Goal: Task Accomplishment & Management: Use online tool/utility

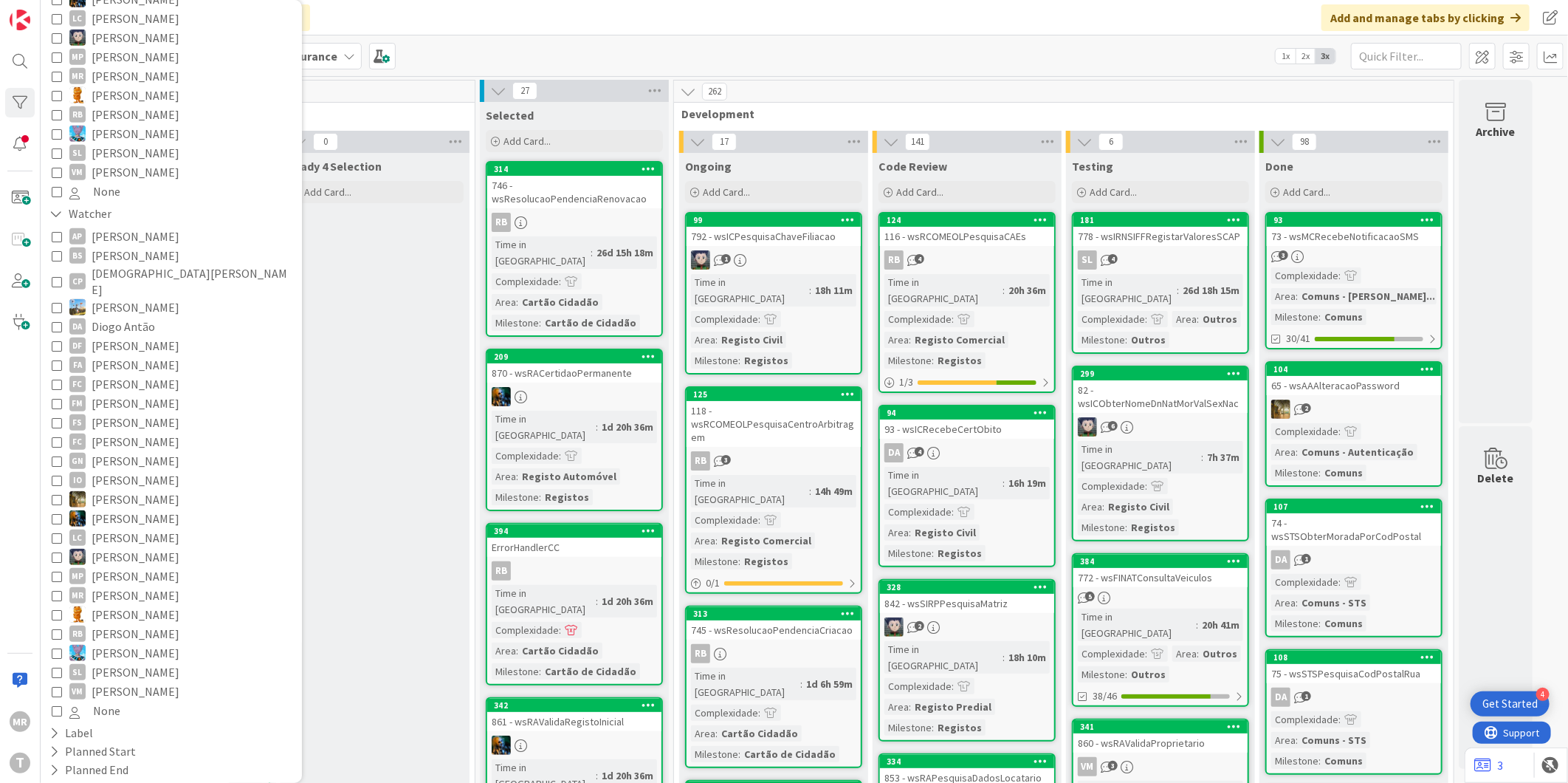
scroll to position [617, 0]
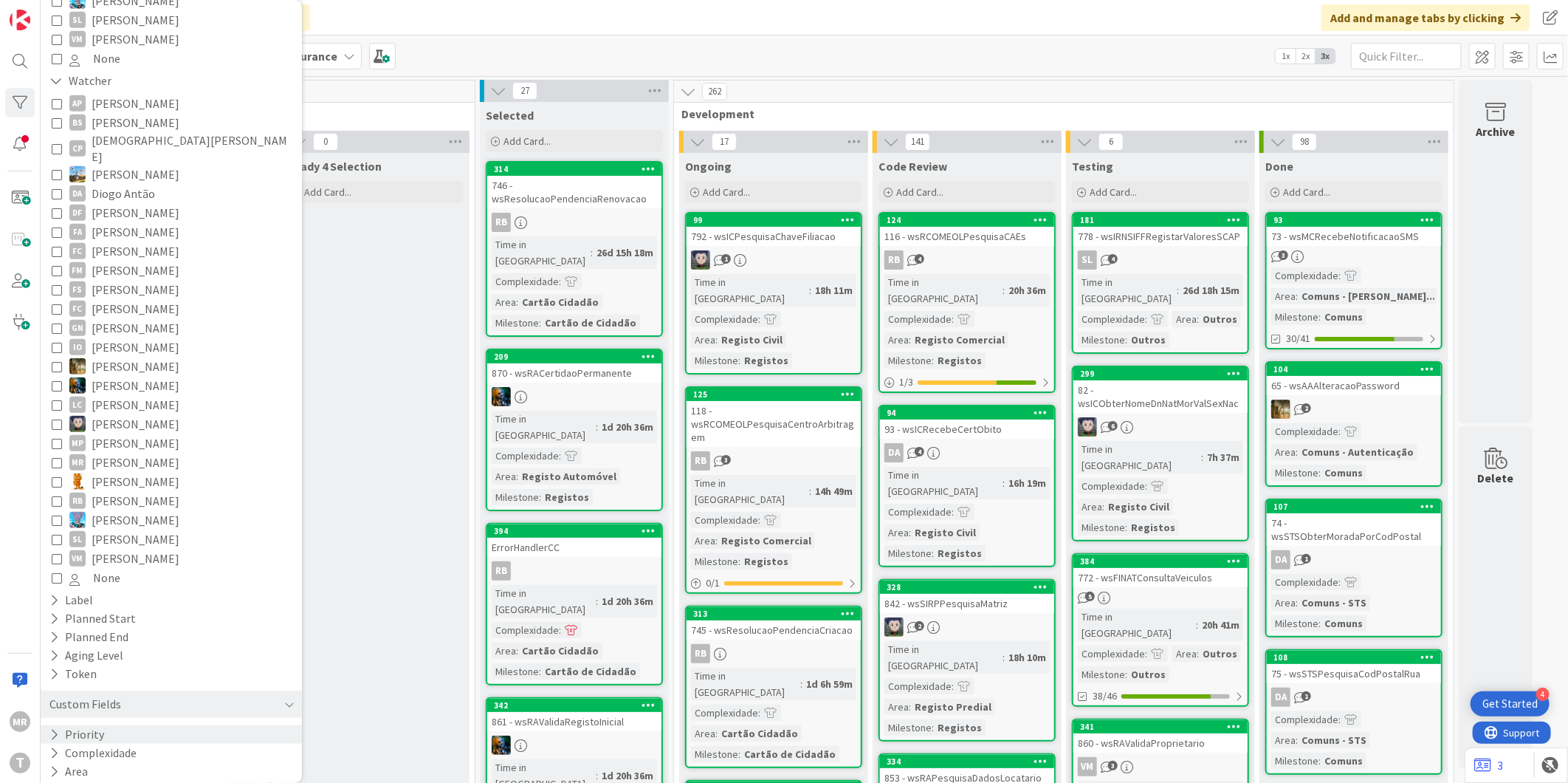
click at [54, 728] on icon at bounding box center [54, 734] width 10 height 13
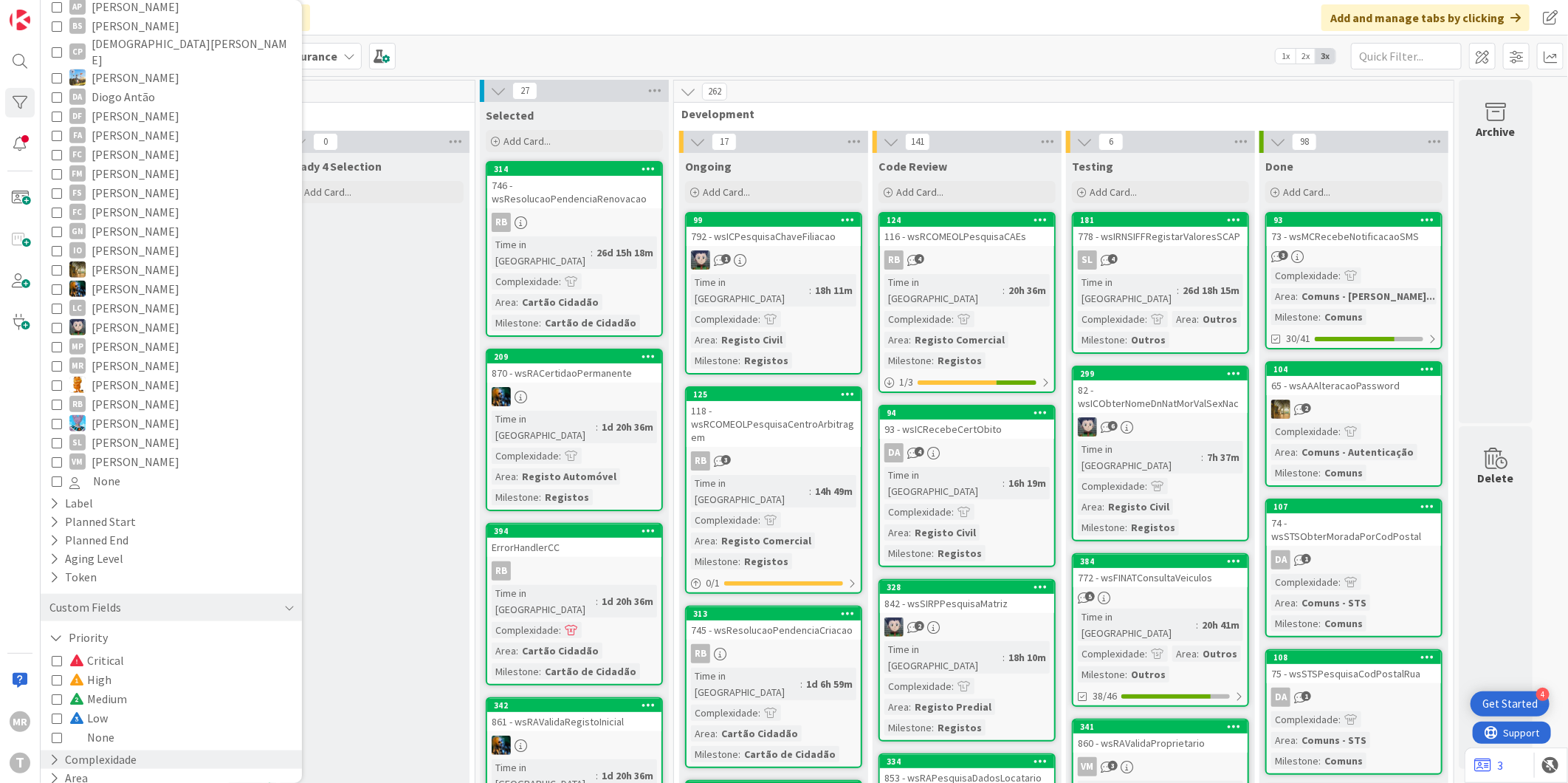
scroll to position [720, 0]
click at [103, 702] on span "Low" at bounding box center [88, 712] width 38 height 20
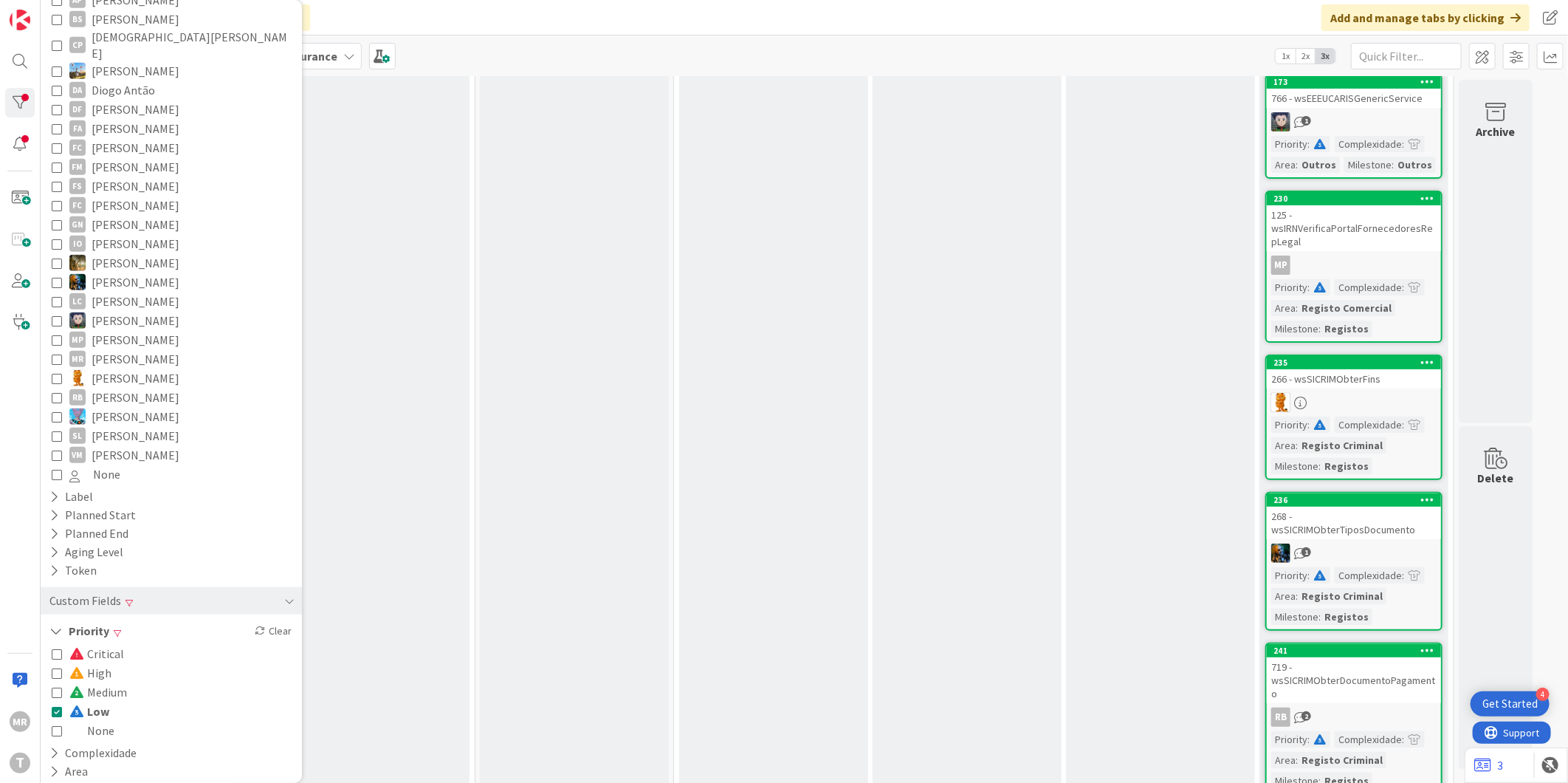
scroll to position [143, 0]
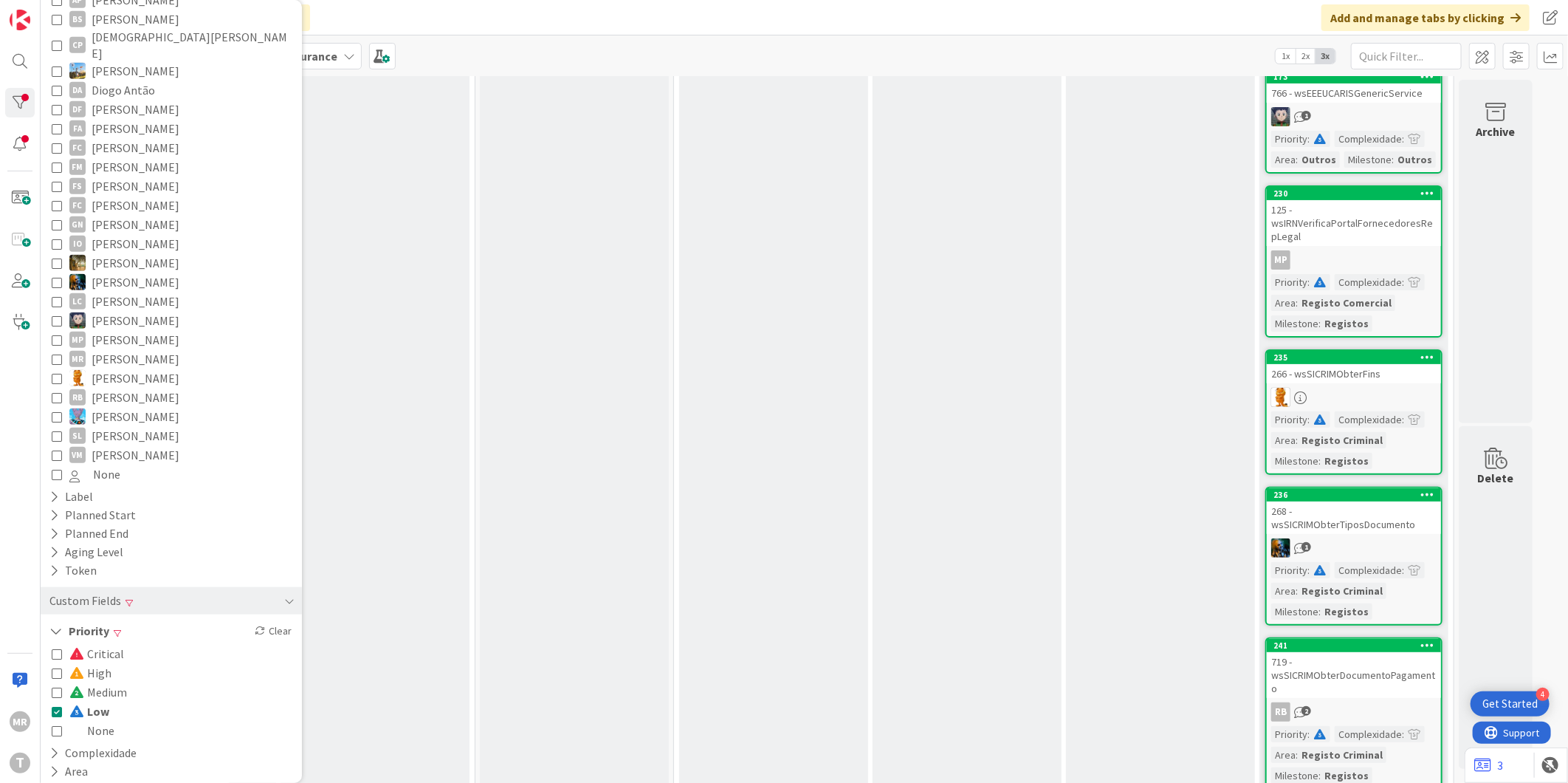
drag, startPoint x: 101, startPoint y: 643, endPoint x: 77, endPoint y: 672, distance: 37.6
click at [98, 663] on span "High" at bounding box center [90, 673] width 42 height 20
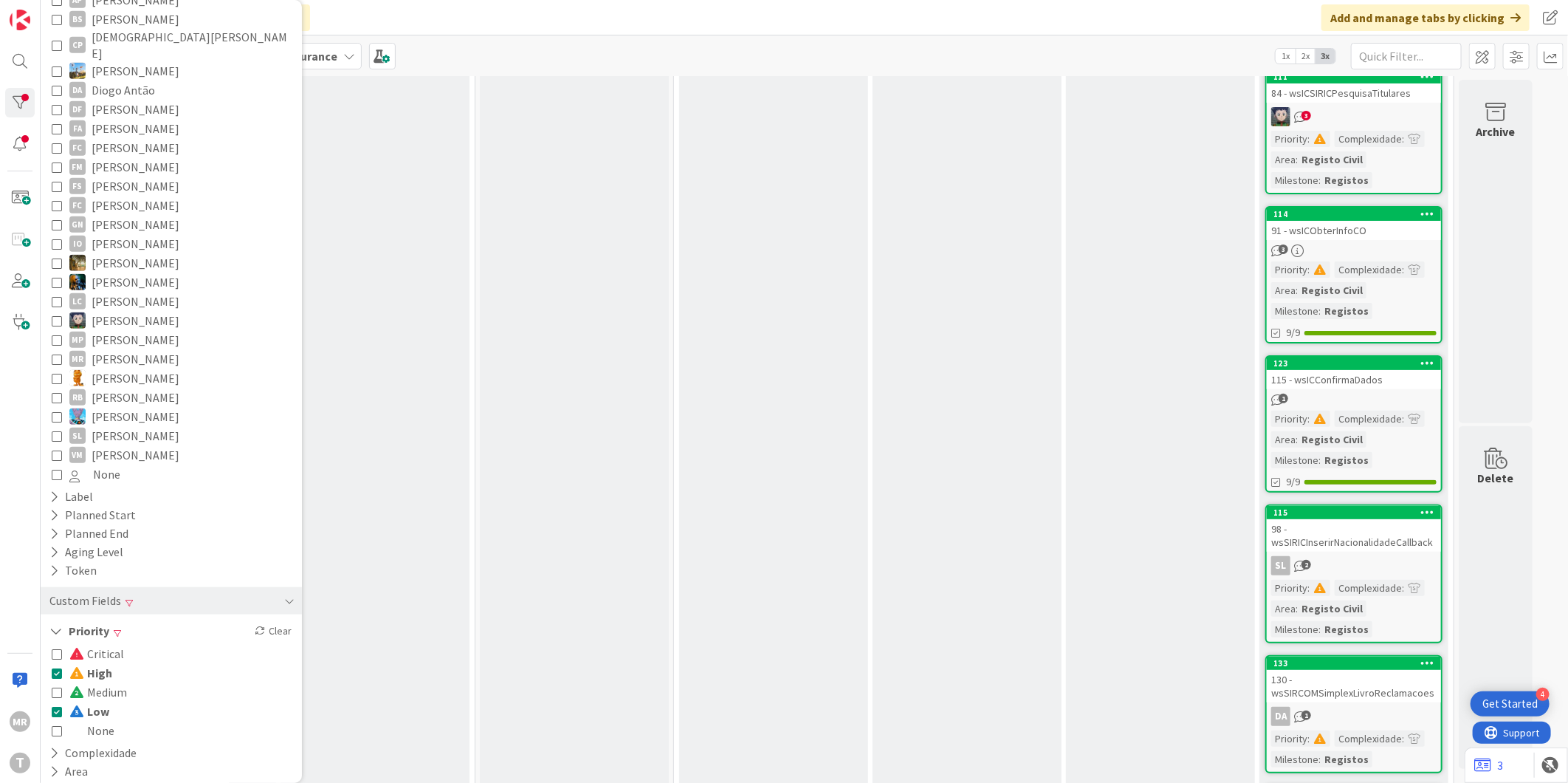
click at [87, 702] on span "Low" at bounding box center [89, 712] width 40 height 20
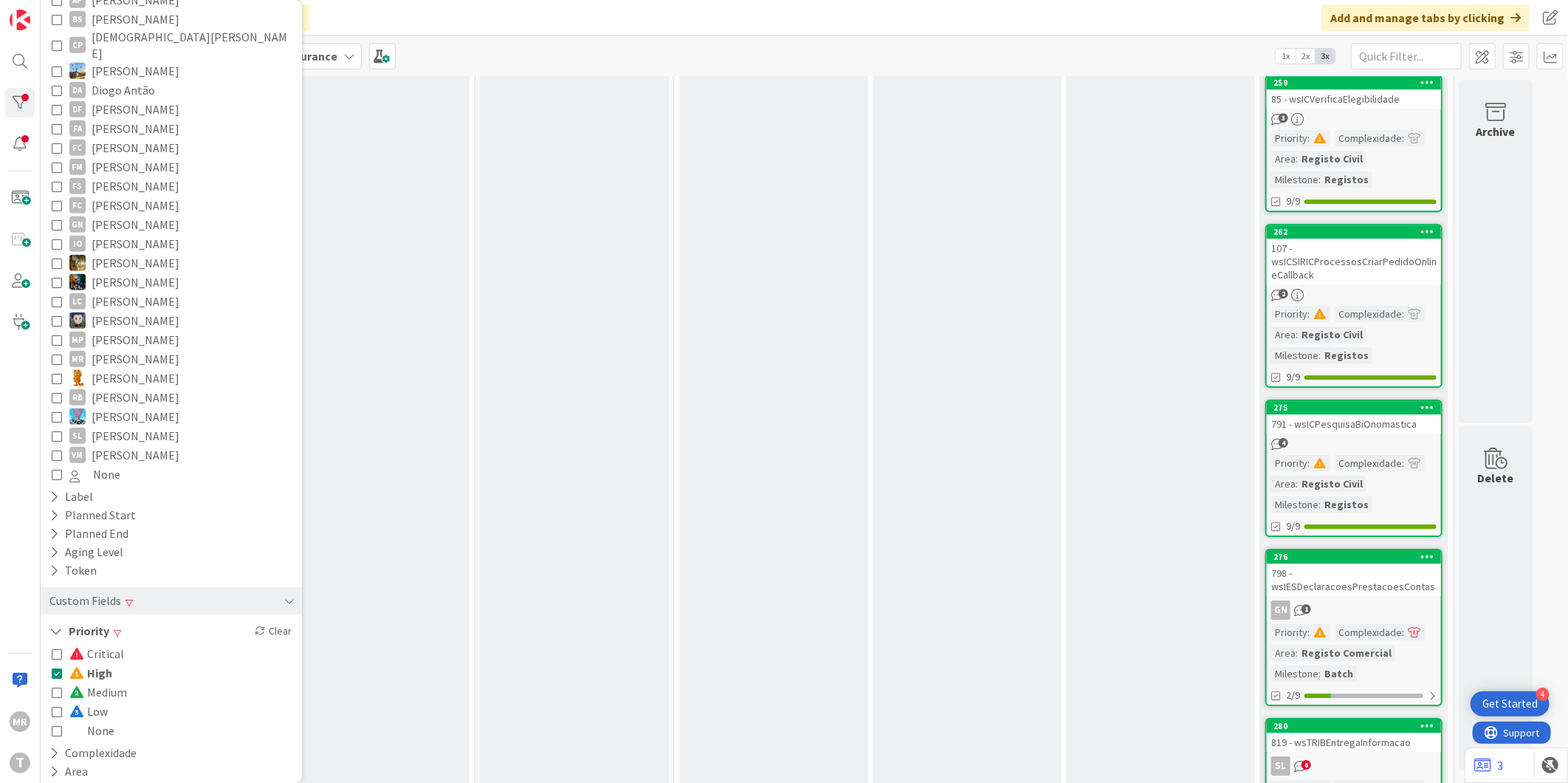
scroll to position [2979, 0]
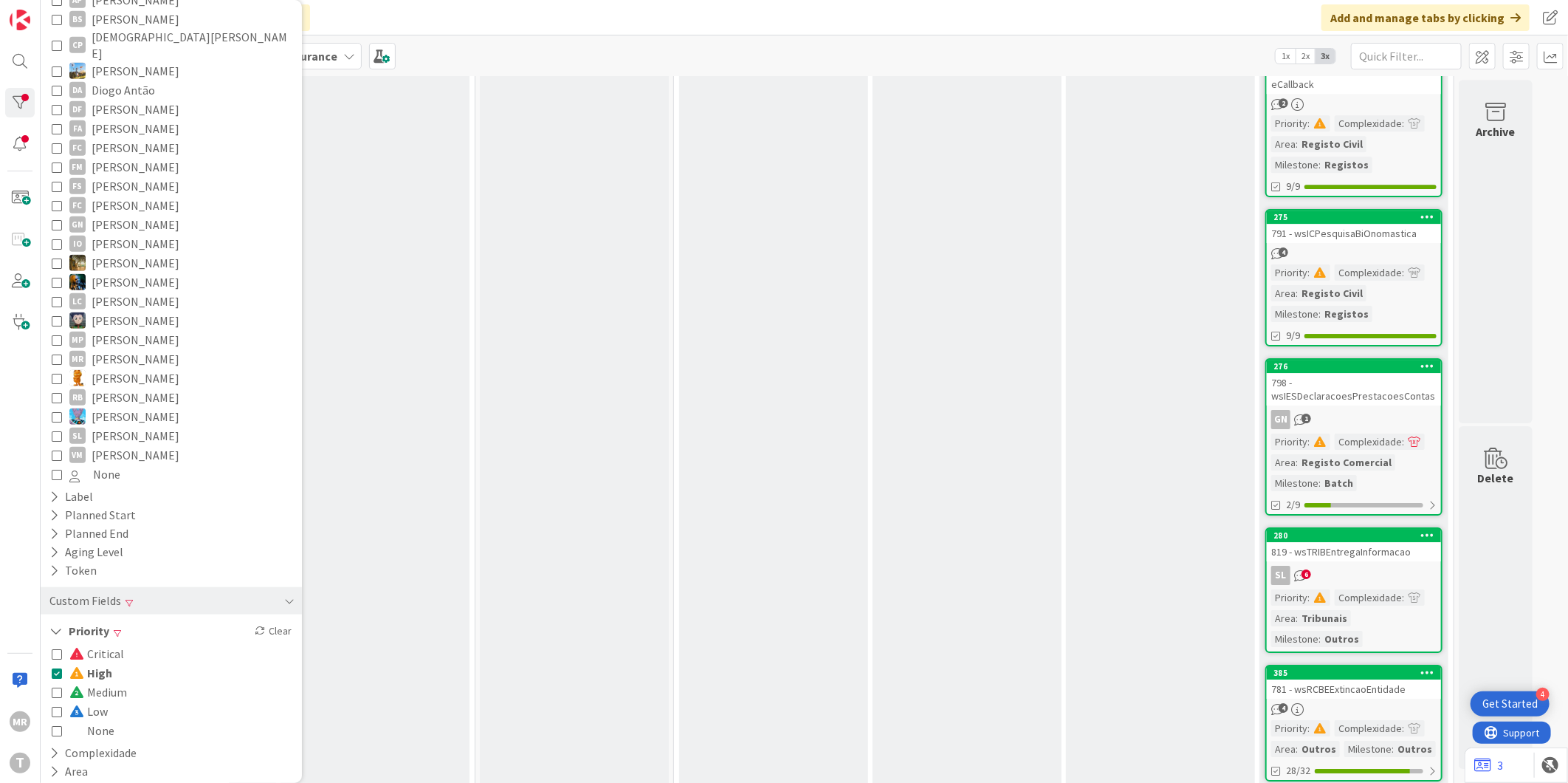
click at [90, 644] on span "Critical" at bounding box center [96, 654] width 55 height 20
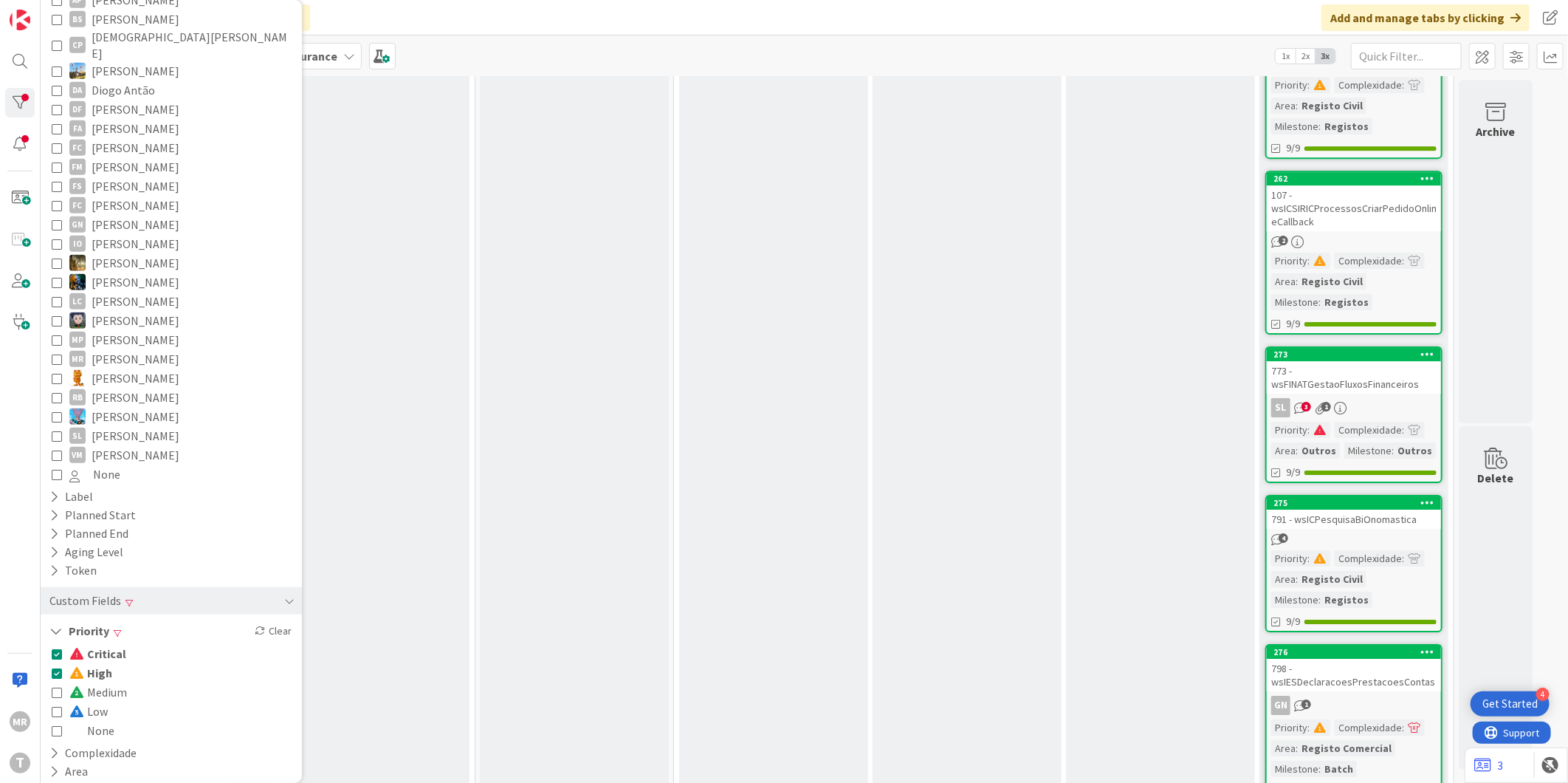
click at [100, 663] on span "High" at bounding box center [90, 673] width 43 height 20
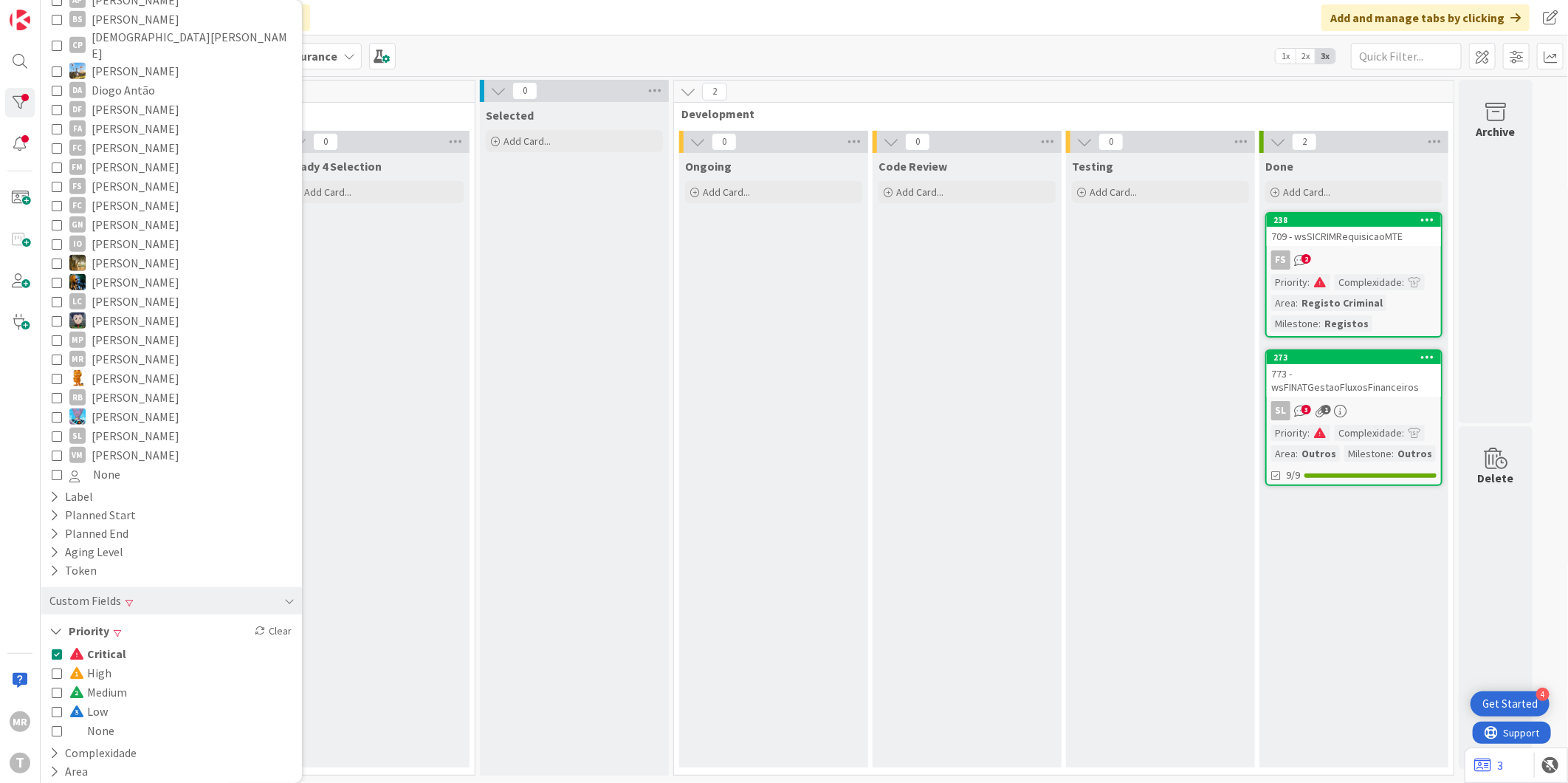
scroll to position [0, 0]
click at [107, 682] on span "Medium" at bounding box center [98, 692] width 58 height 20
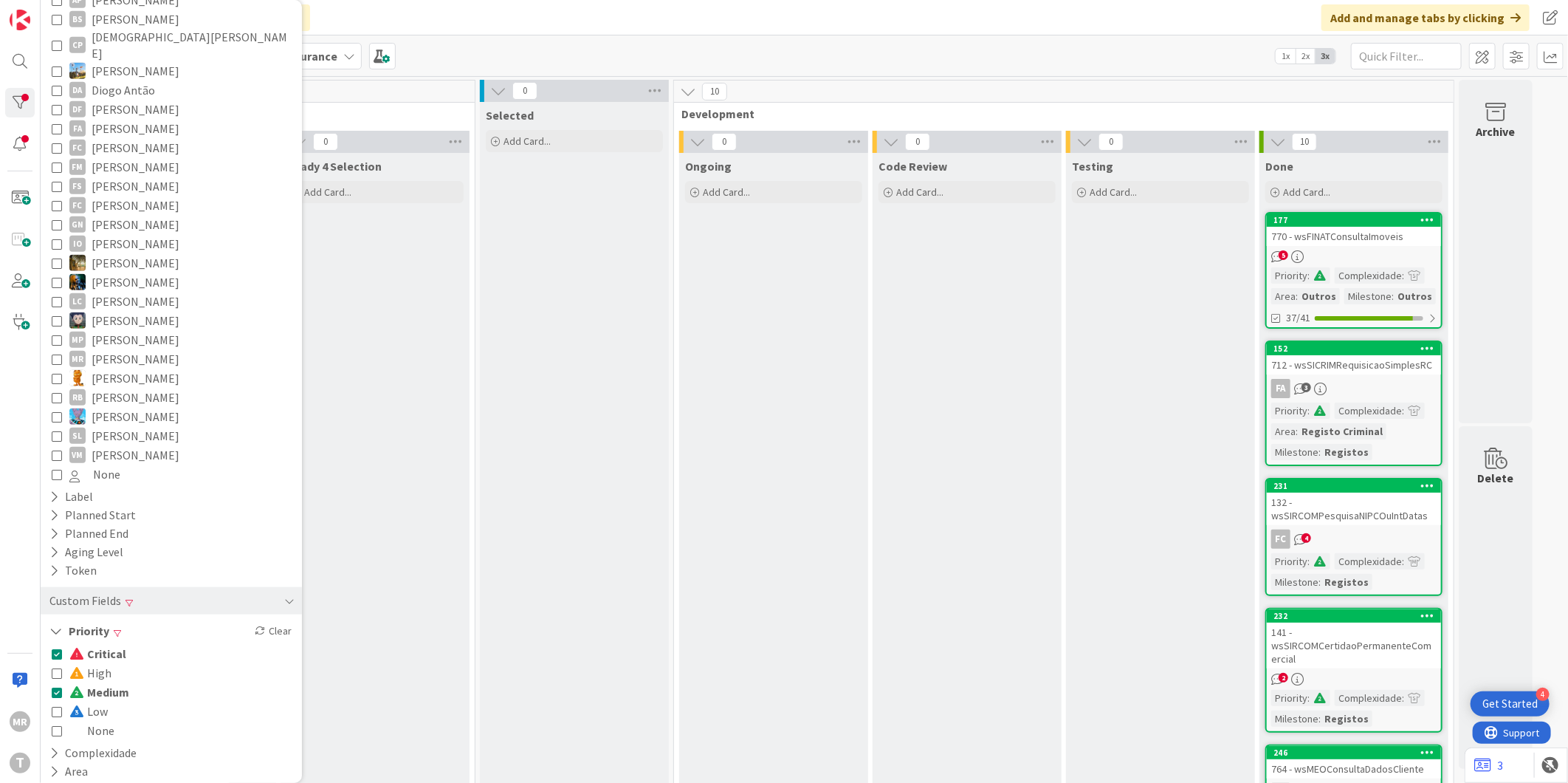
click at [109, 644] on span "Critical" at bounding box center [98, 654] width 57 height 20
click at [114, 644] on span "Critical" at bounding box center [96, 654] width 55 height 20
click at [111, 682] on span "Medium" at bounding box center [99, 692] width 60 height 20
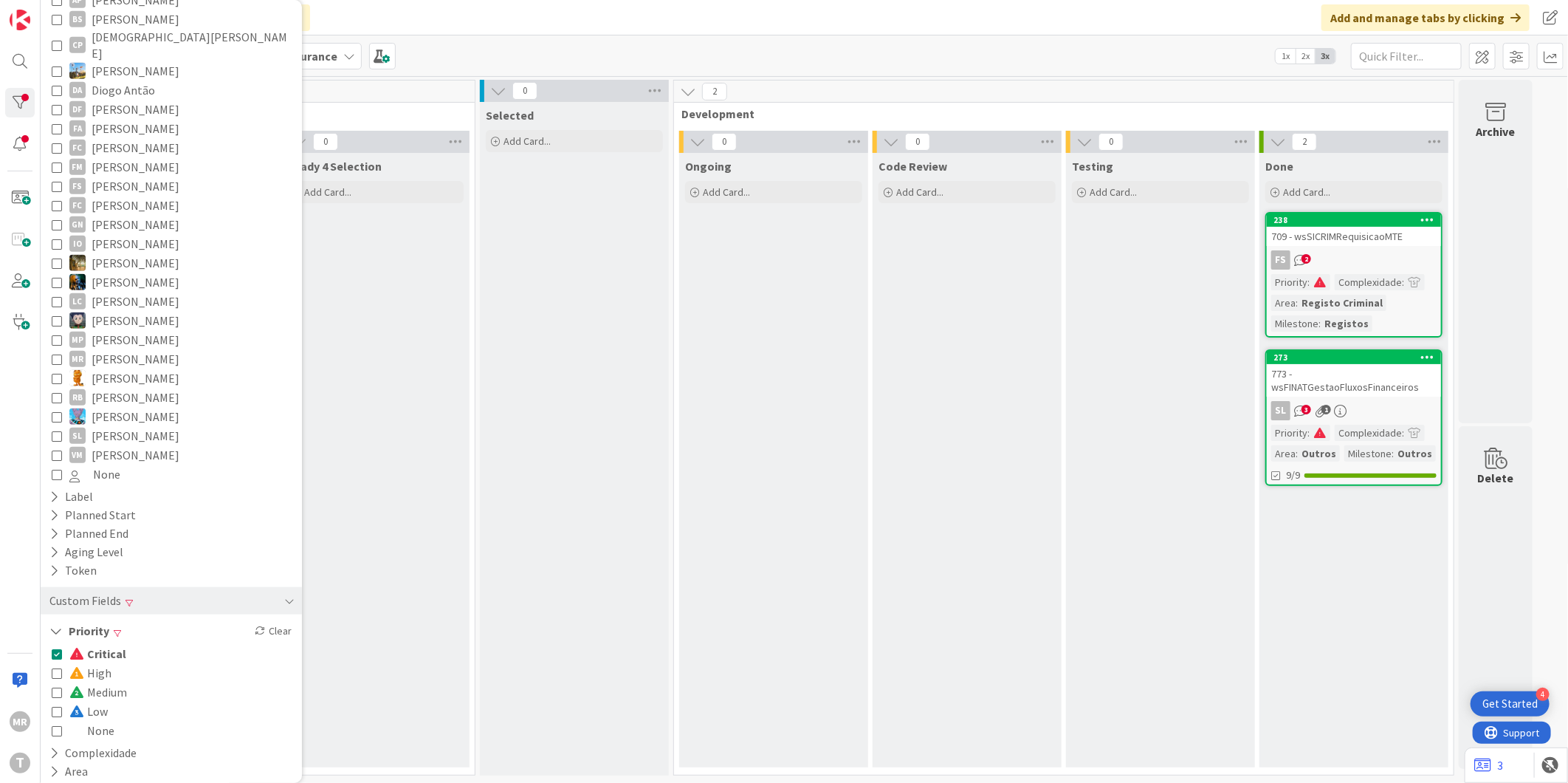
click at [100, 644] on span "Critical" at bounding box center [98, 654] width 57 height 20
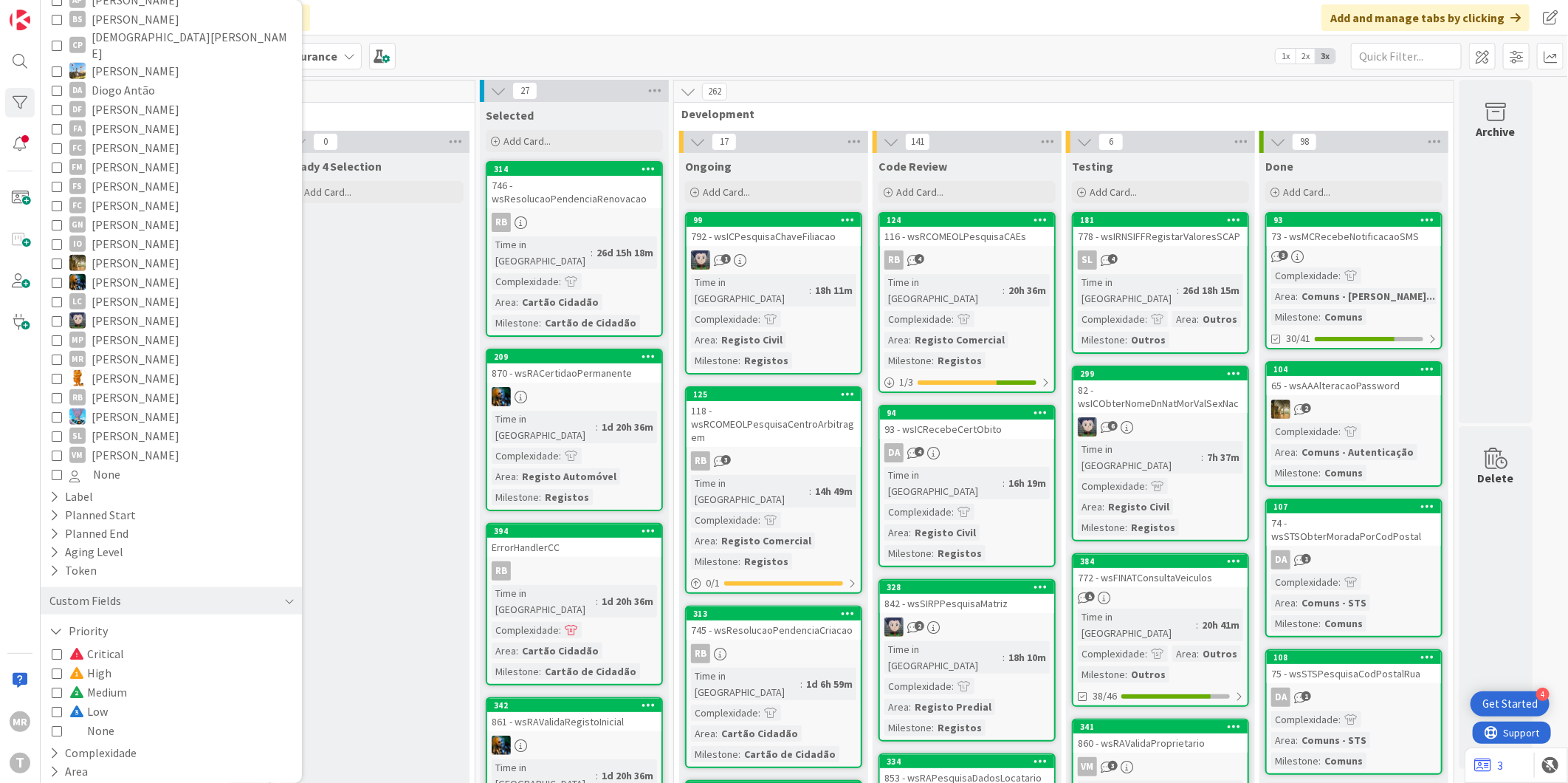
click at [102, 663] on span "High" at bounding box center [90, 673] width 42 height 20
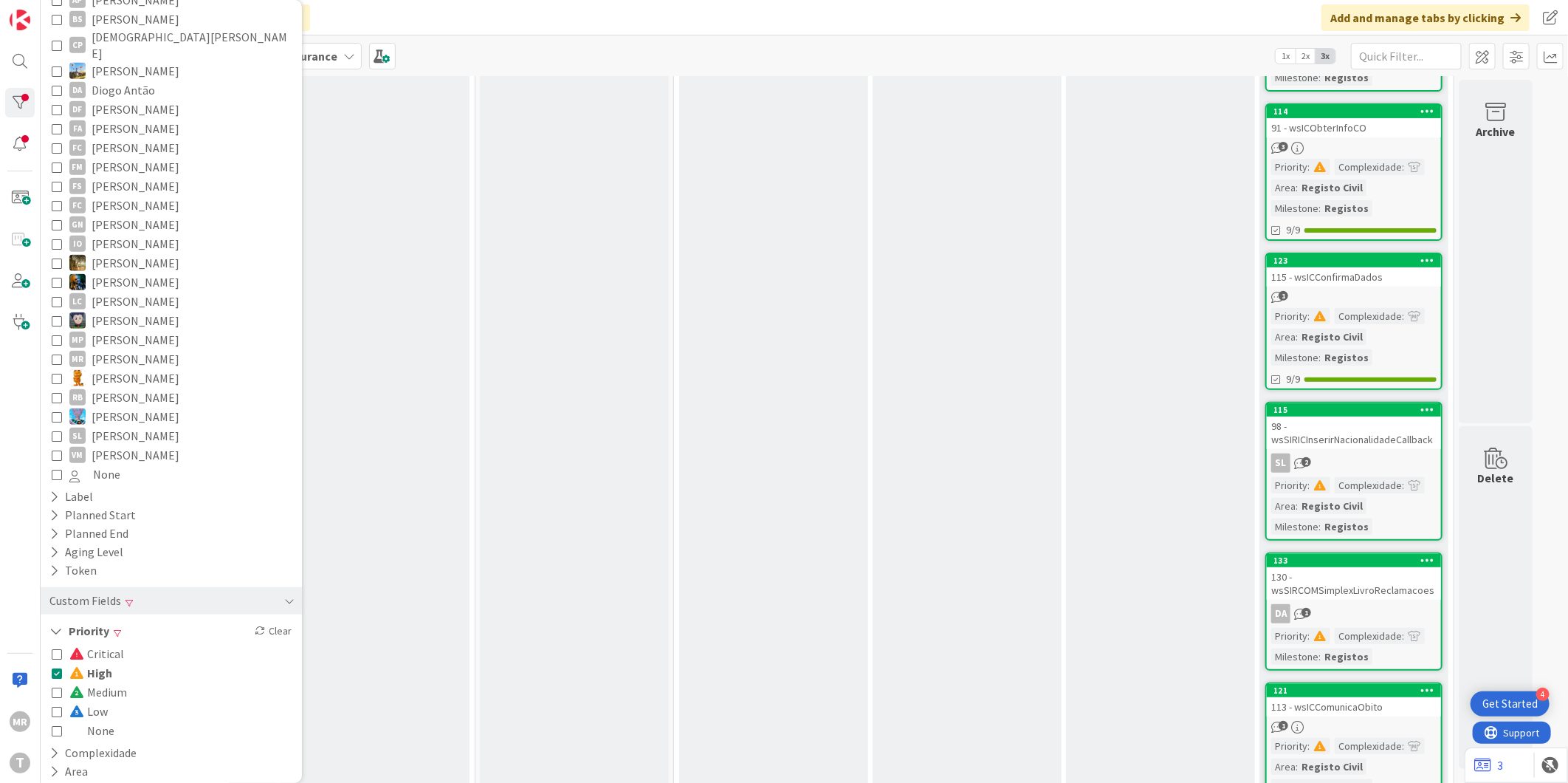
scroll to position [492, 0]
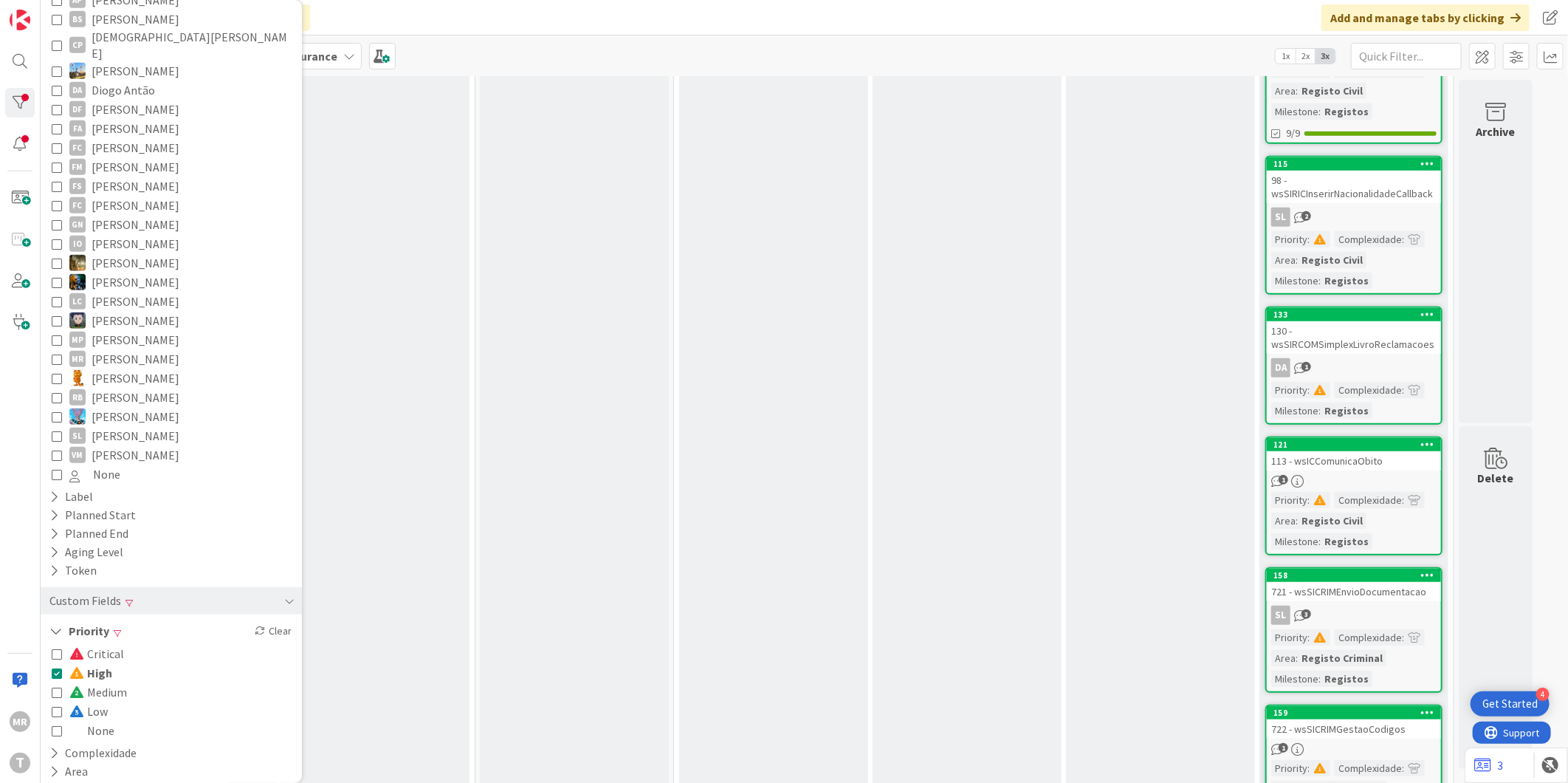
click at [112, 645] on div "Critical High Medium Low None" at bounding box center [171, 692] width 239 height 96
click at [99, 721] on span "None" at bounding box center [92, 730] width 45 height 20
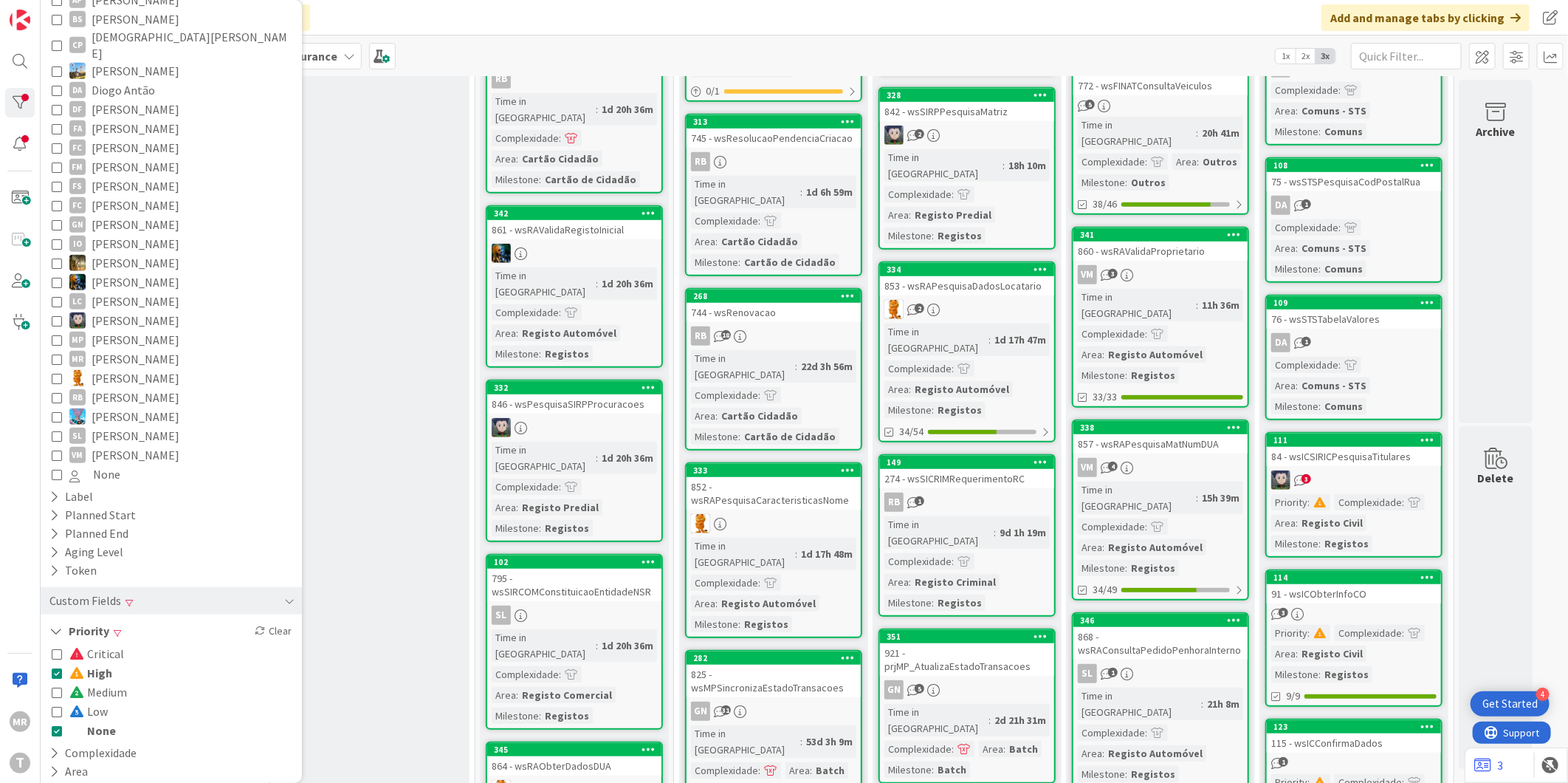
click at [103, 663] on span "High" at bounding box center [90, 673] width 43 height 20
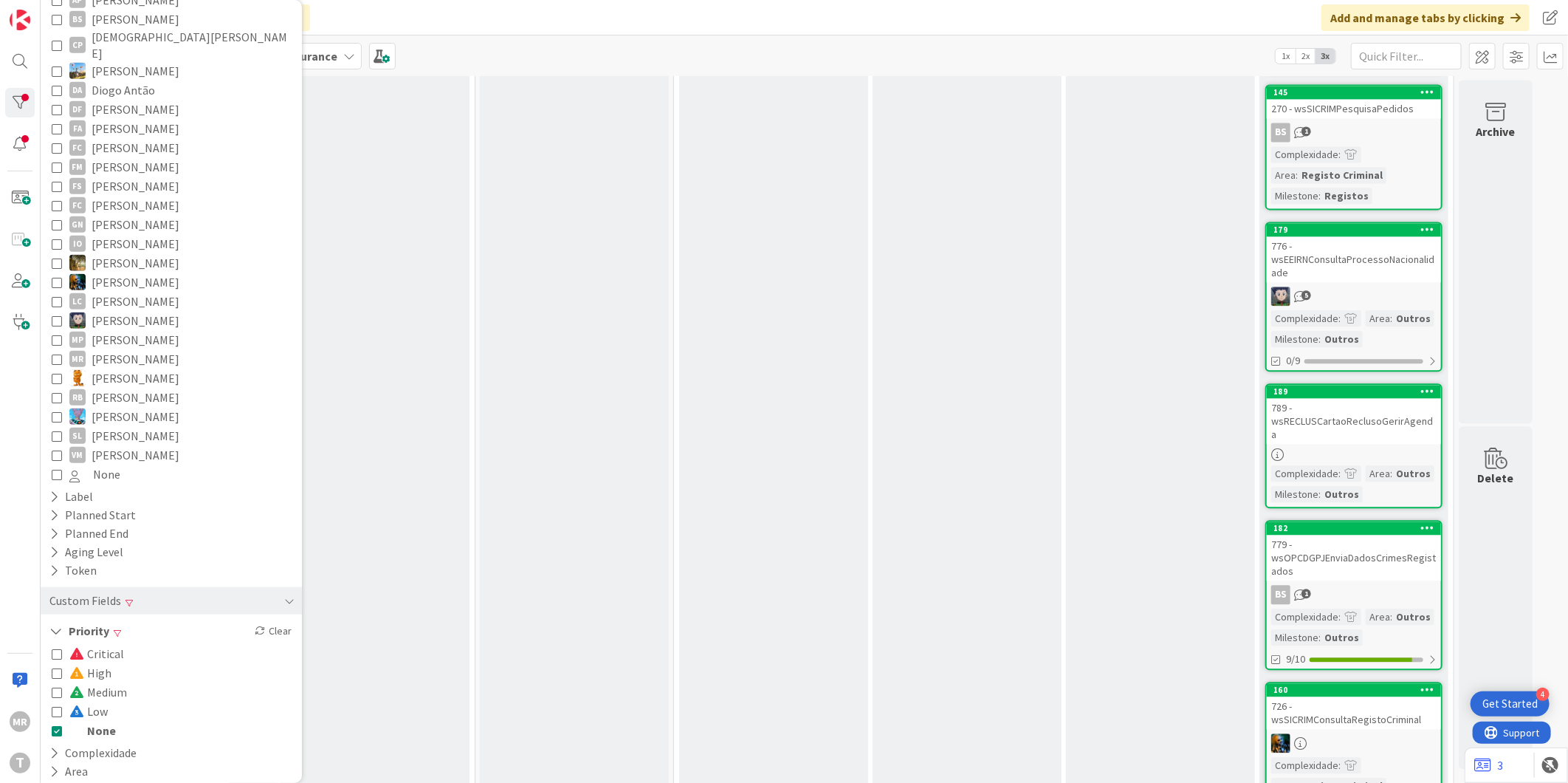
scroll to position [2461, 0]
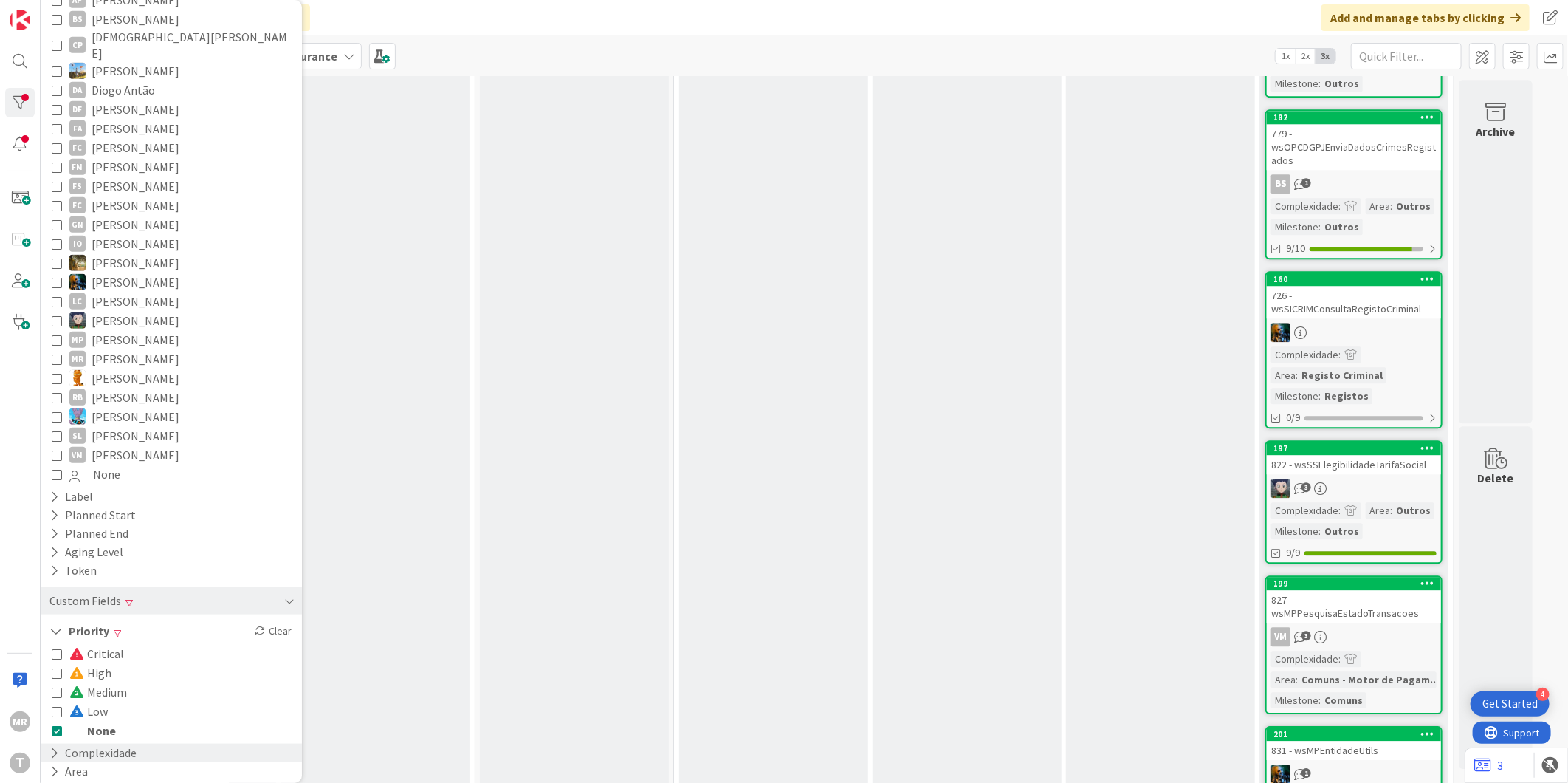
click at [111, 721] on span "None" at bounding box center [93, 730] width 47 height 20
